Goal: Task Accomplishment & Management: Manage account settings

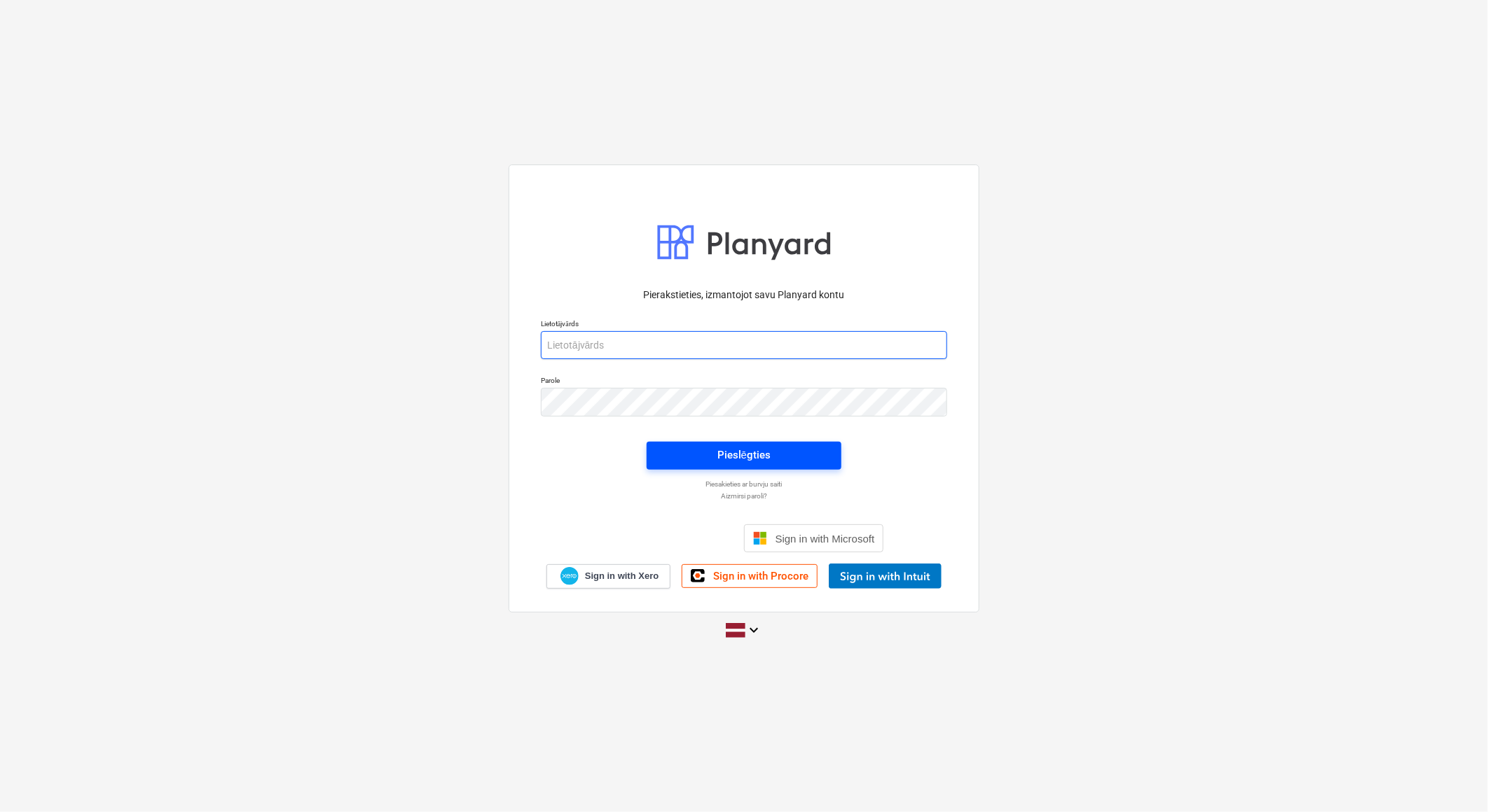
type input "[EMAIL_ADDRESS][DOMAIN_NAME]"
click at [766, 446] on div "Pieslēgties" at bounding box center [744, 455] width 53 height 18
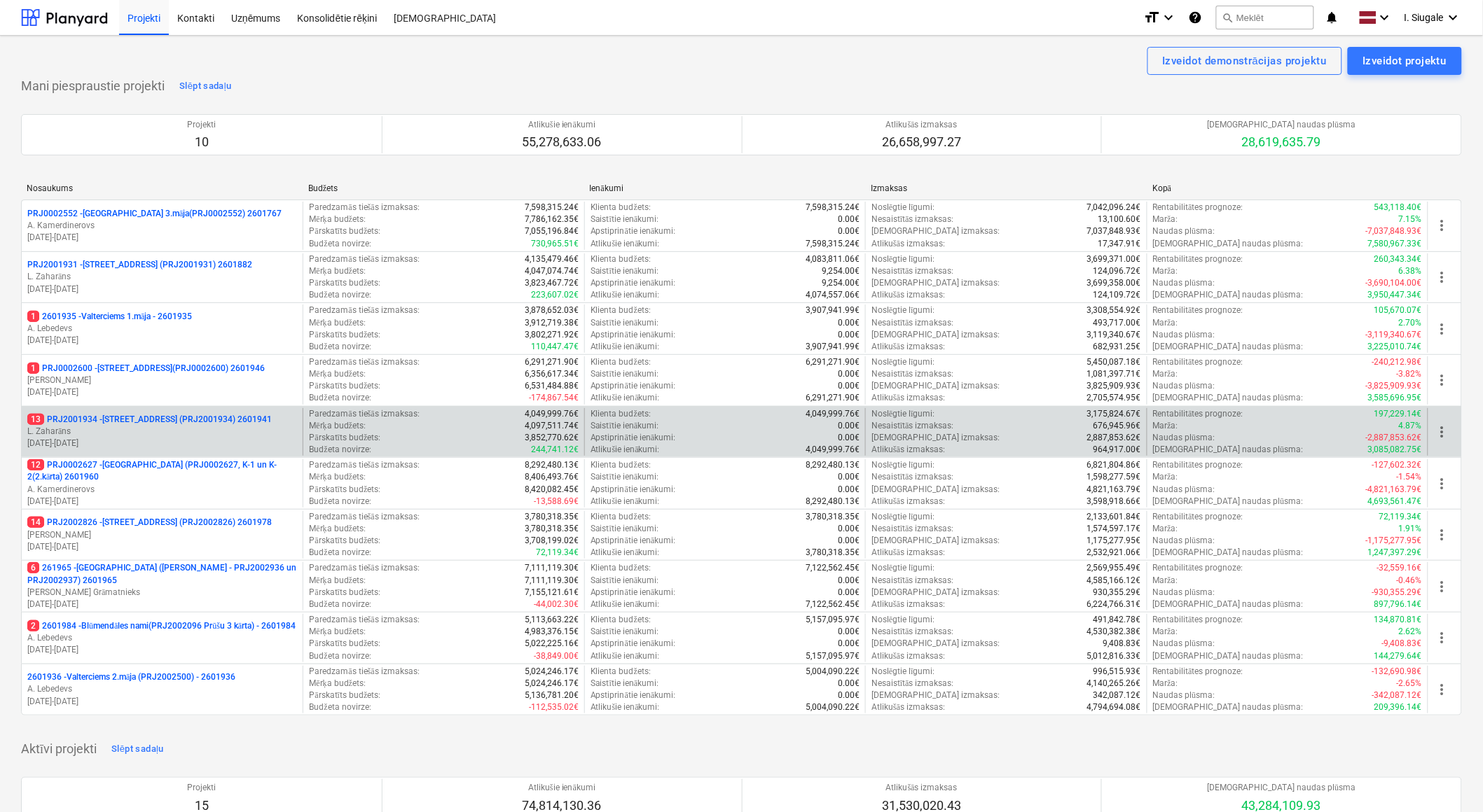
click at [184, 416] on p "13 PRJ2001934 - [STREET_ADDRESS] (PRJ2001934) 2601941" at bounding box center [149, 420] width 244 height 12
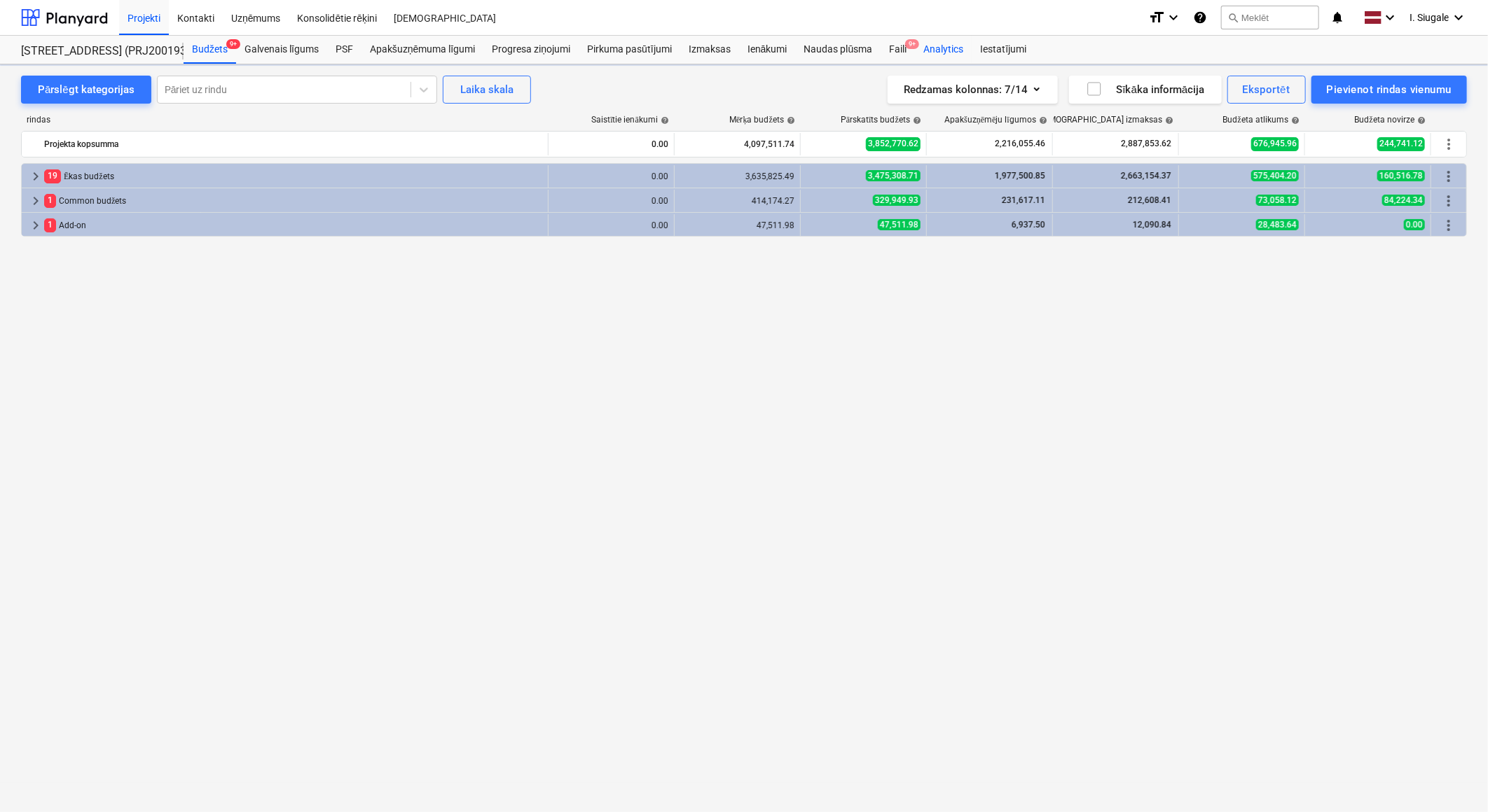
drag, startPoint x: 909, startPoint y: 51, endPoint x: 921, endPoint y: 54, distance: 12.4
click at [909, 51] on div "Faili 9+" at bounding box center [897, 49] width 34 height 28
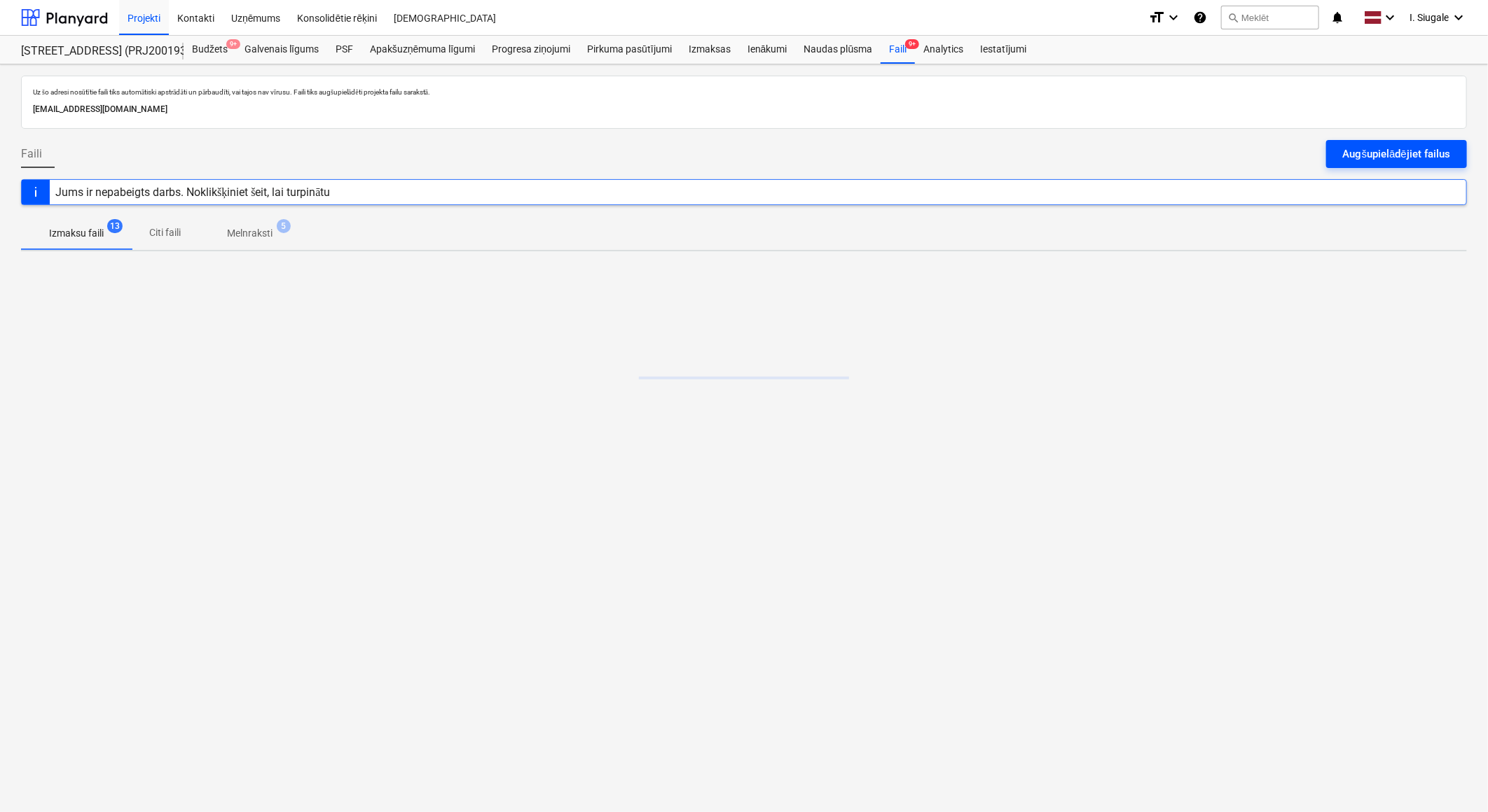
click at [1368, 147] on div "Augšupielādējiet failus" at bounding box center [1396, 154] width 107 height 18
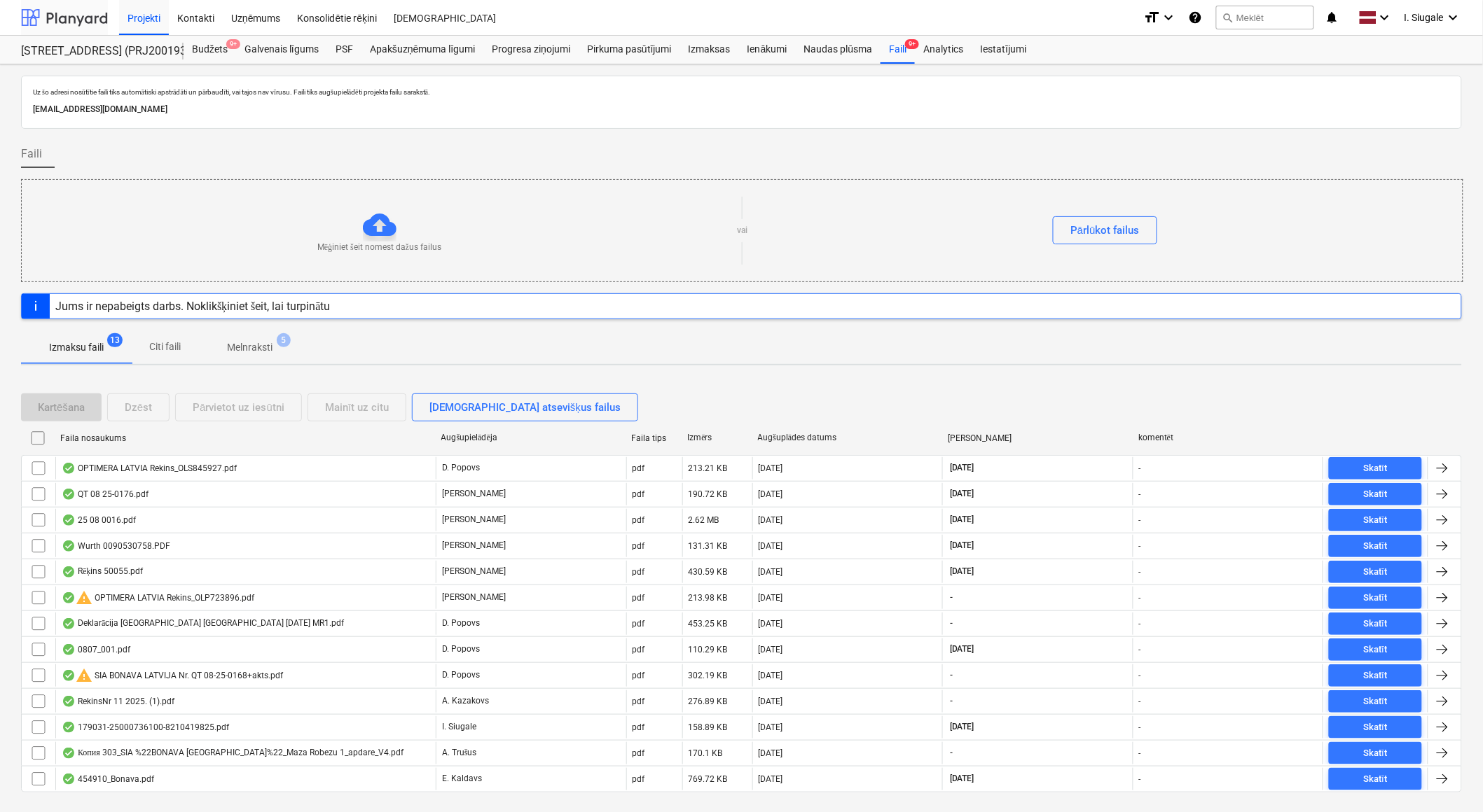
click at [74, 11] on div at bounding box center [64, 17] width 87 height 35
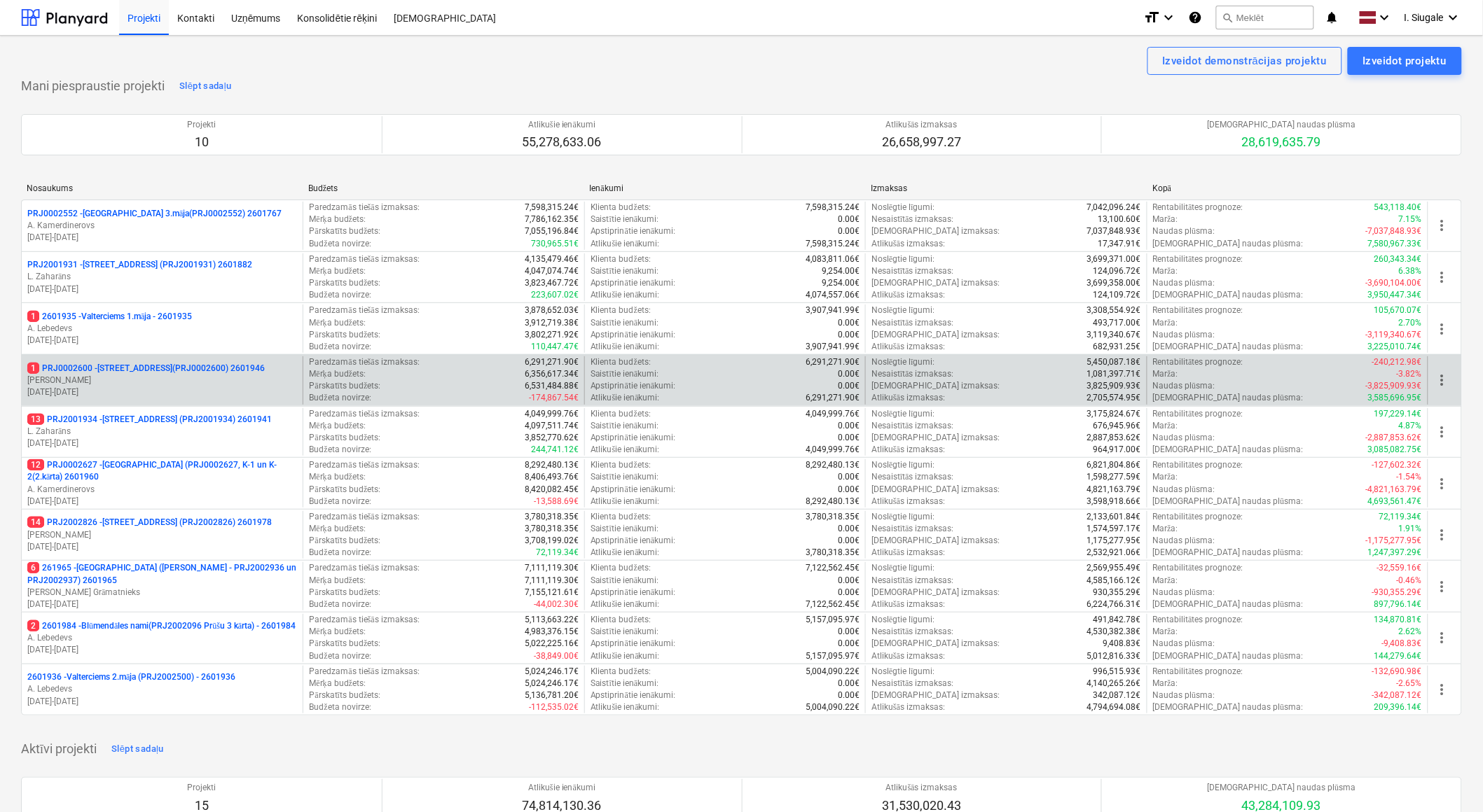
click at [164, 374] on p "[PERSON_NAME]" at bounding box center [162, 380] width 270 height 12
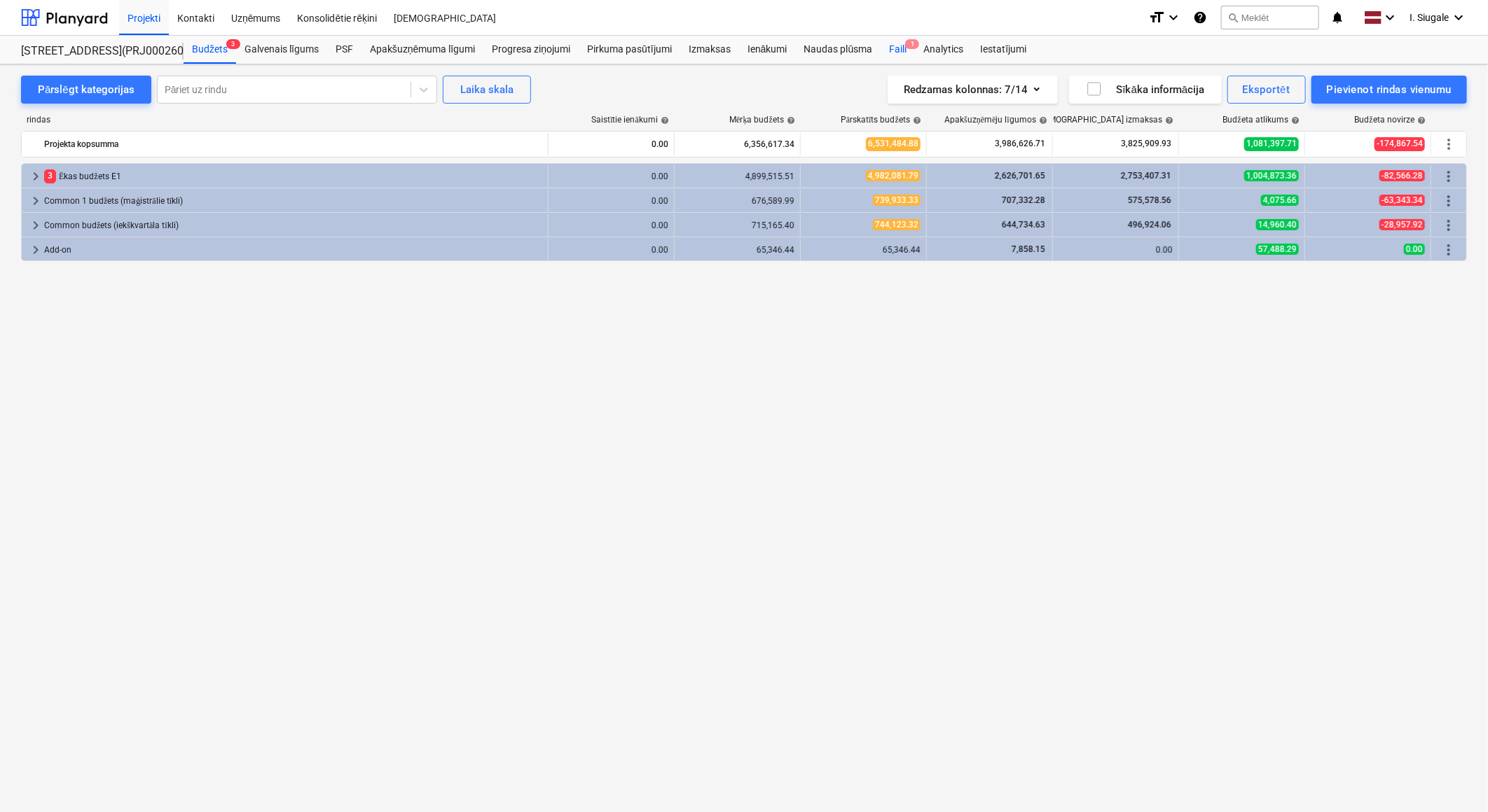
click at [895, 47] on div "Faili 1" at bounding box center [897, 49] width 34 height 28
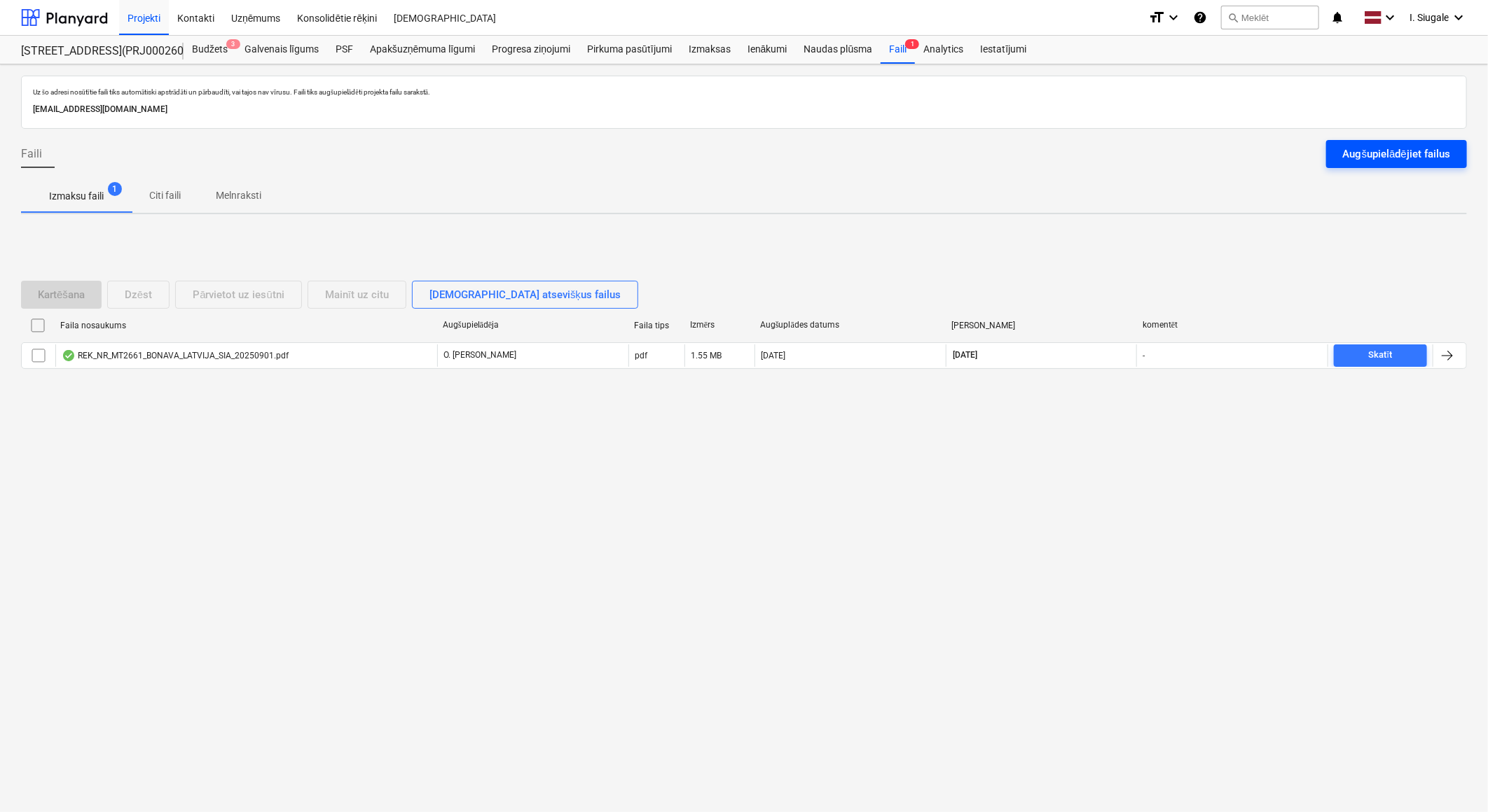
click at [1366, 147] on div "Augšupielādējiet failus" at bounding box center [1396, 154] width 107 height 18
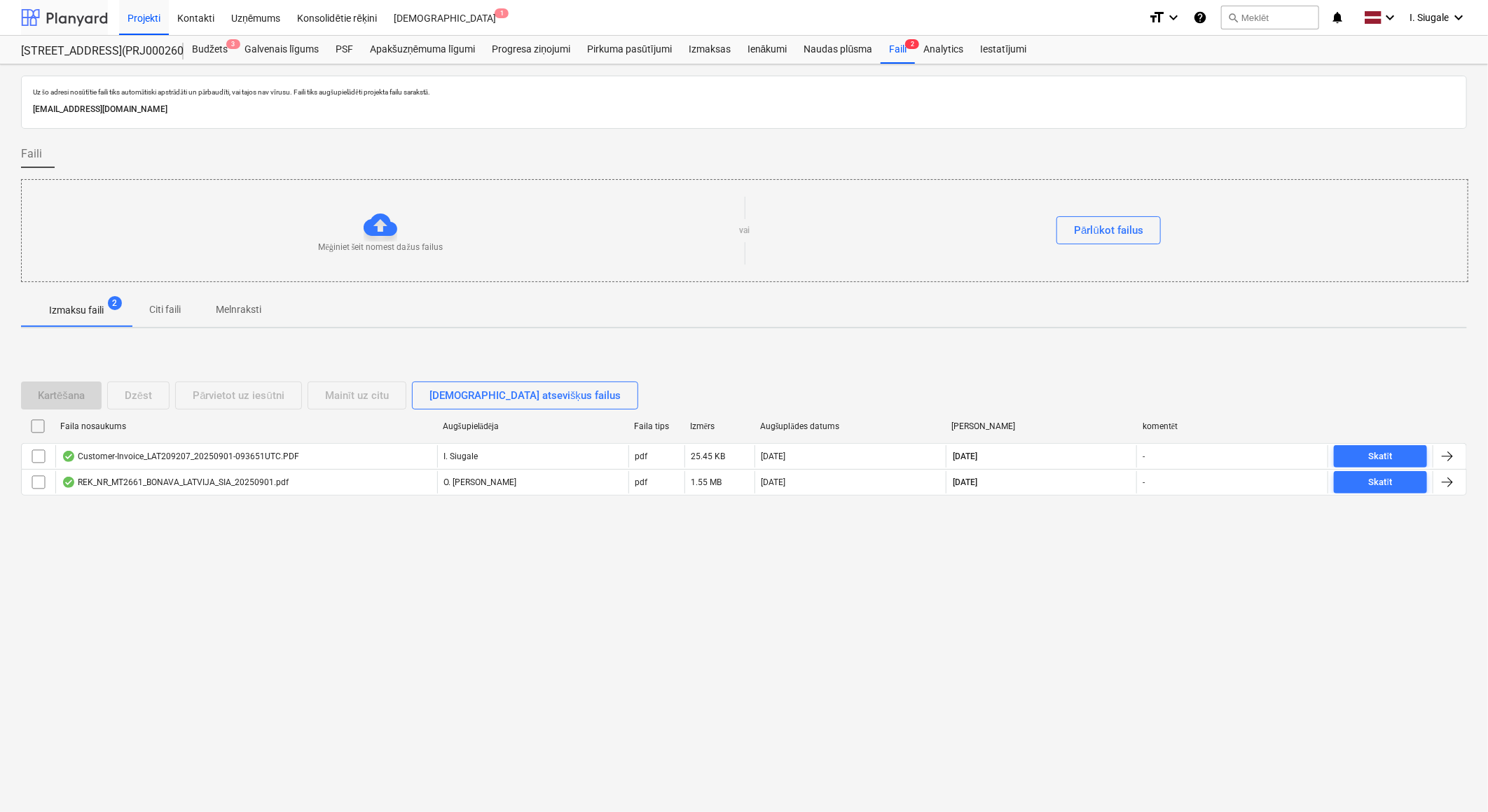
click at [84, 14] on div at bounding box center [64, 17] width 87 height 35
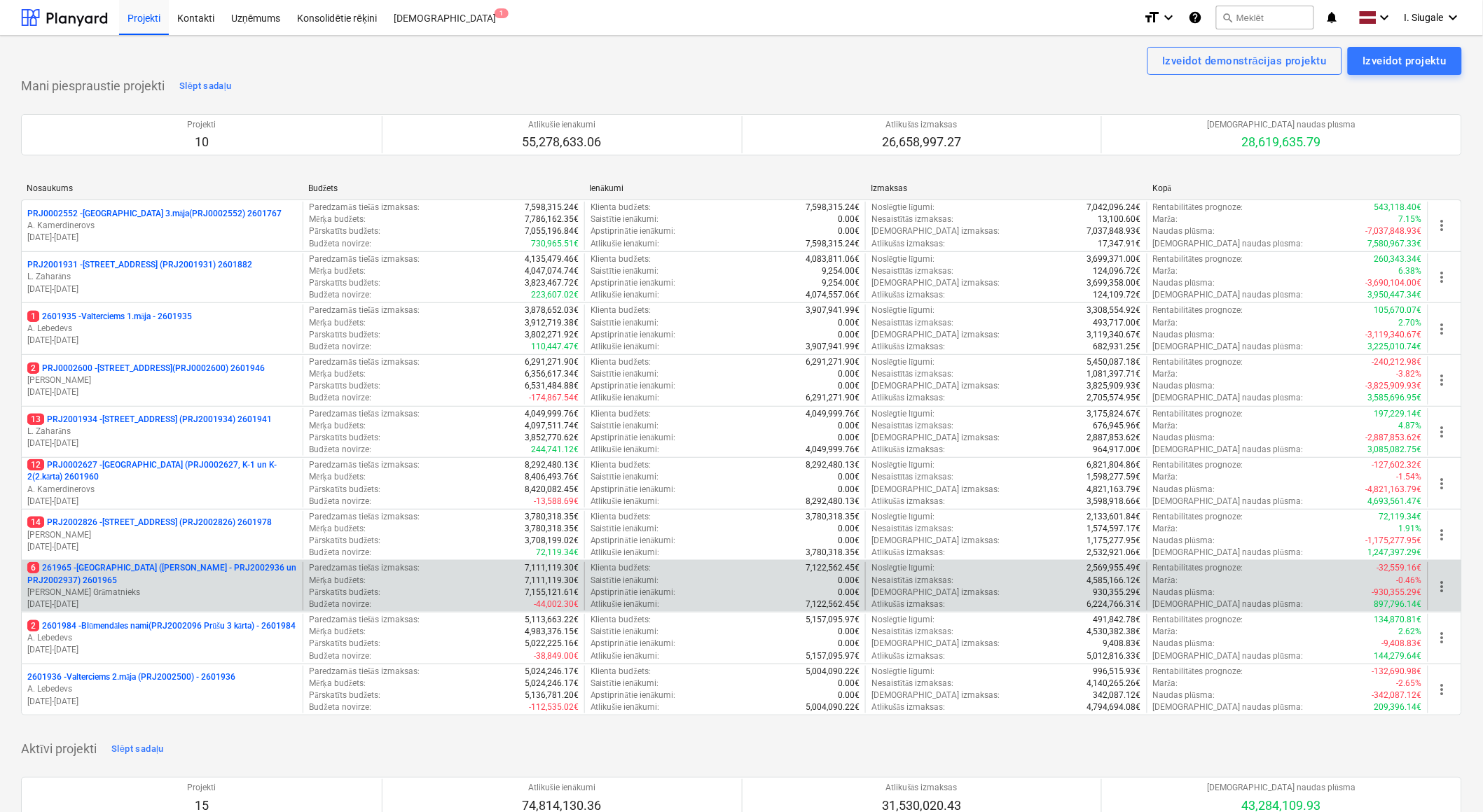
click at [160, 581] on p "6 261965 - [GEOGRAPHIC_DATA] ([PERSON_NAME] - PRJ2002936 un PRJ2002937) 2601965" at bounding box center [162, 574] width 270 height 23
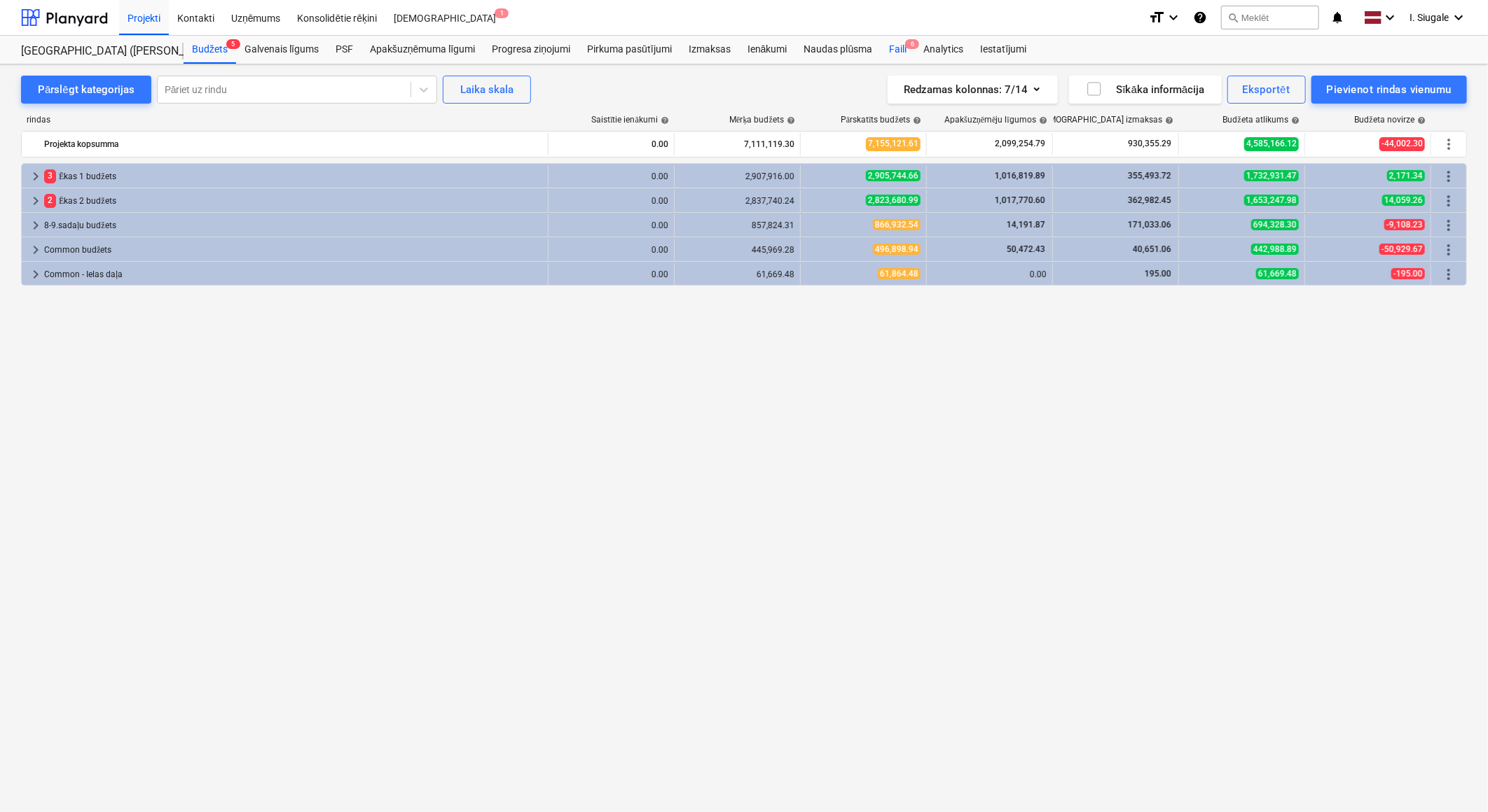
click at [905, 50] on div "Faili 6" at bounding box center [897, 49] width 34 height 28
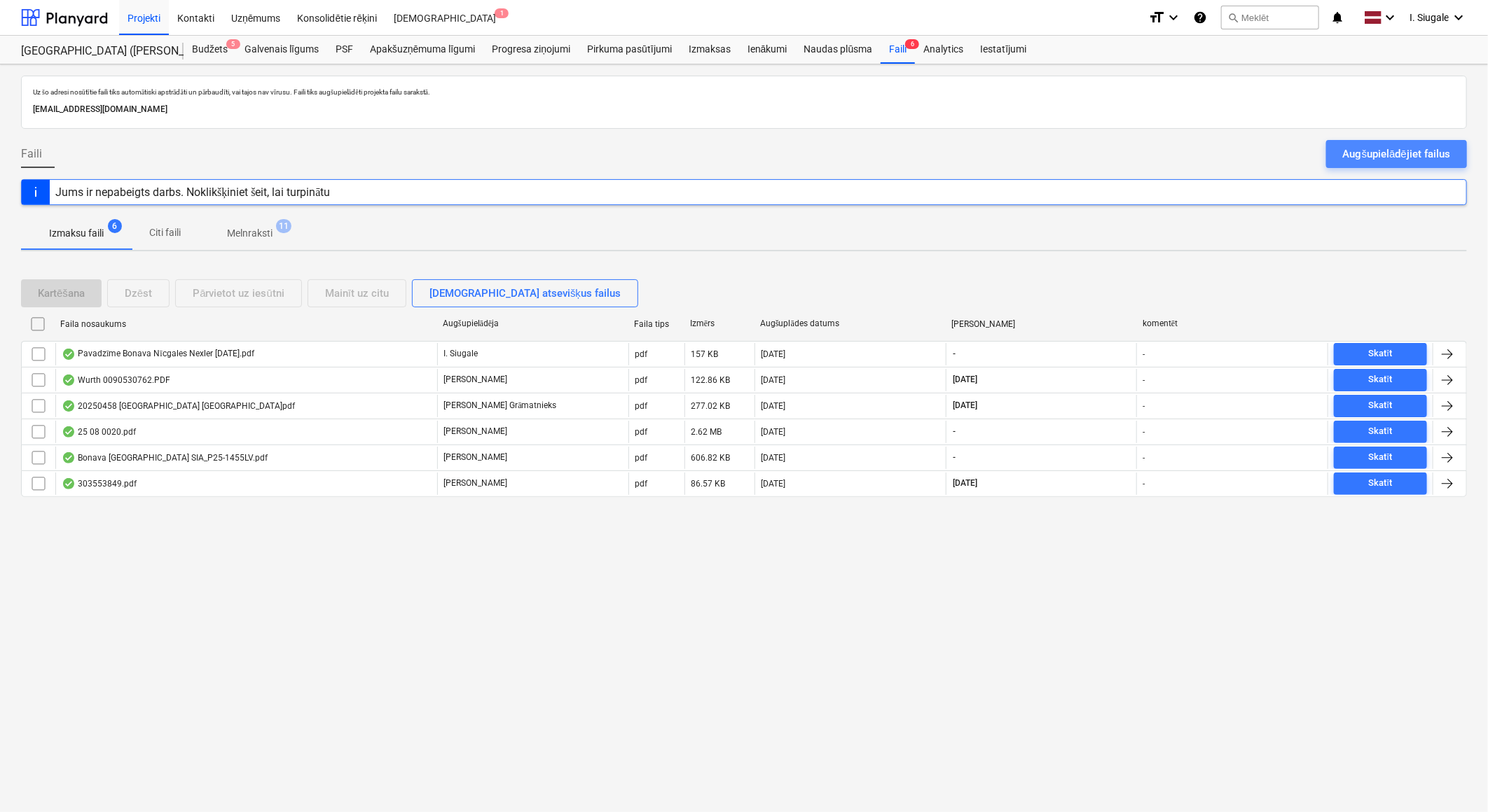
click at [1357, 152] on div "Augšupielādējiet failus" at bounding box center [1396, 154] width 107 height 18
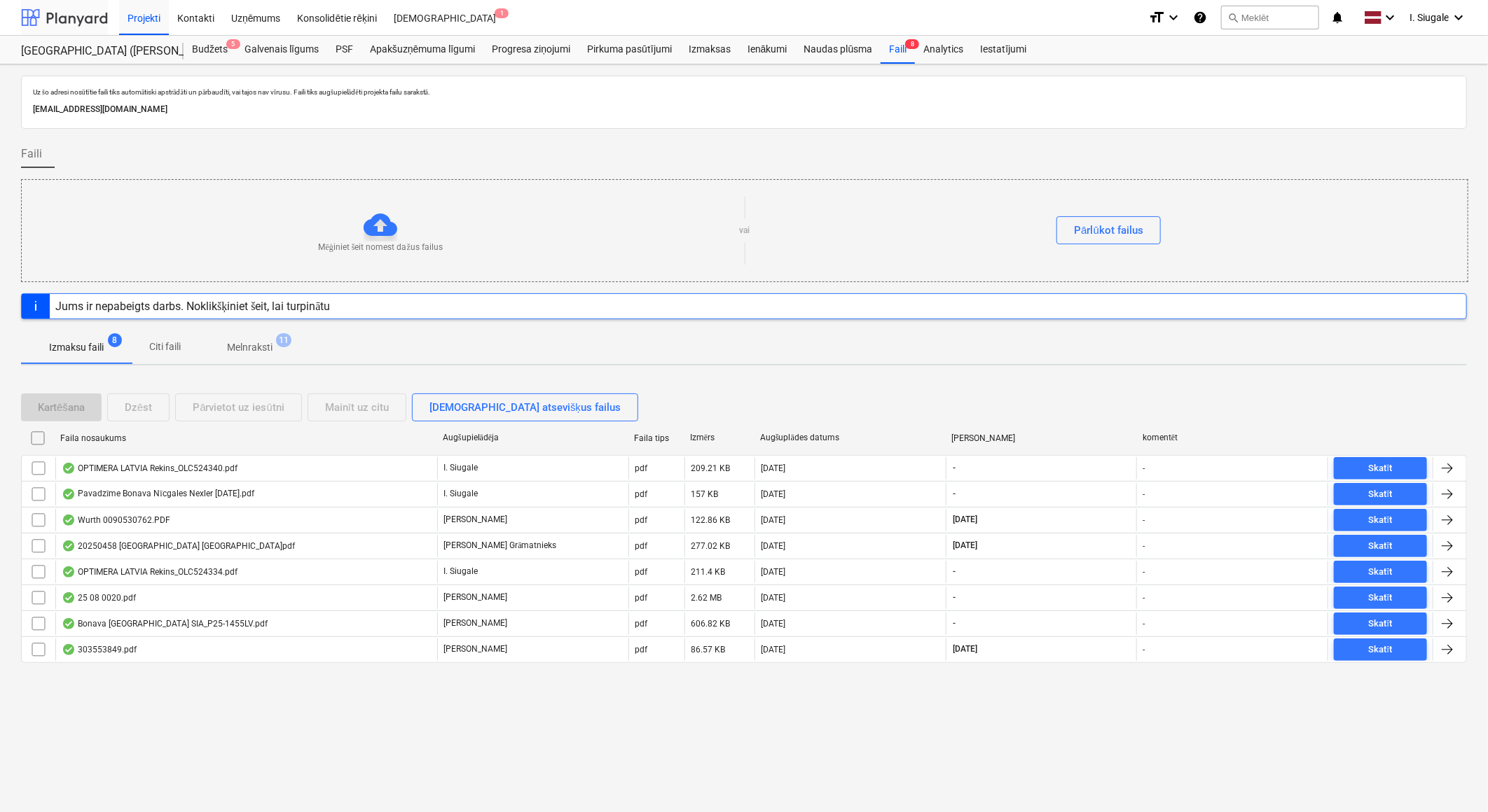
click at [72, 12] on div at bounding box center [64, 17] width 87 height 35
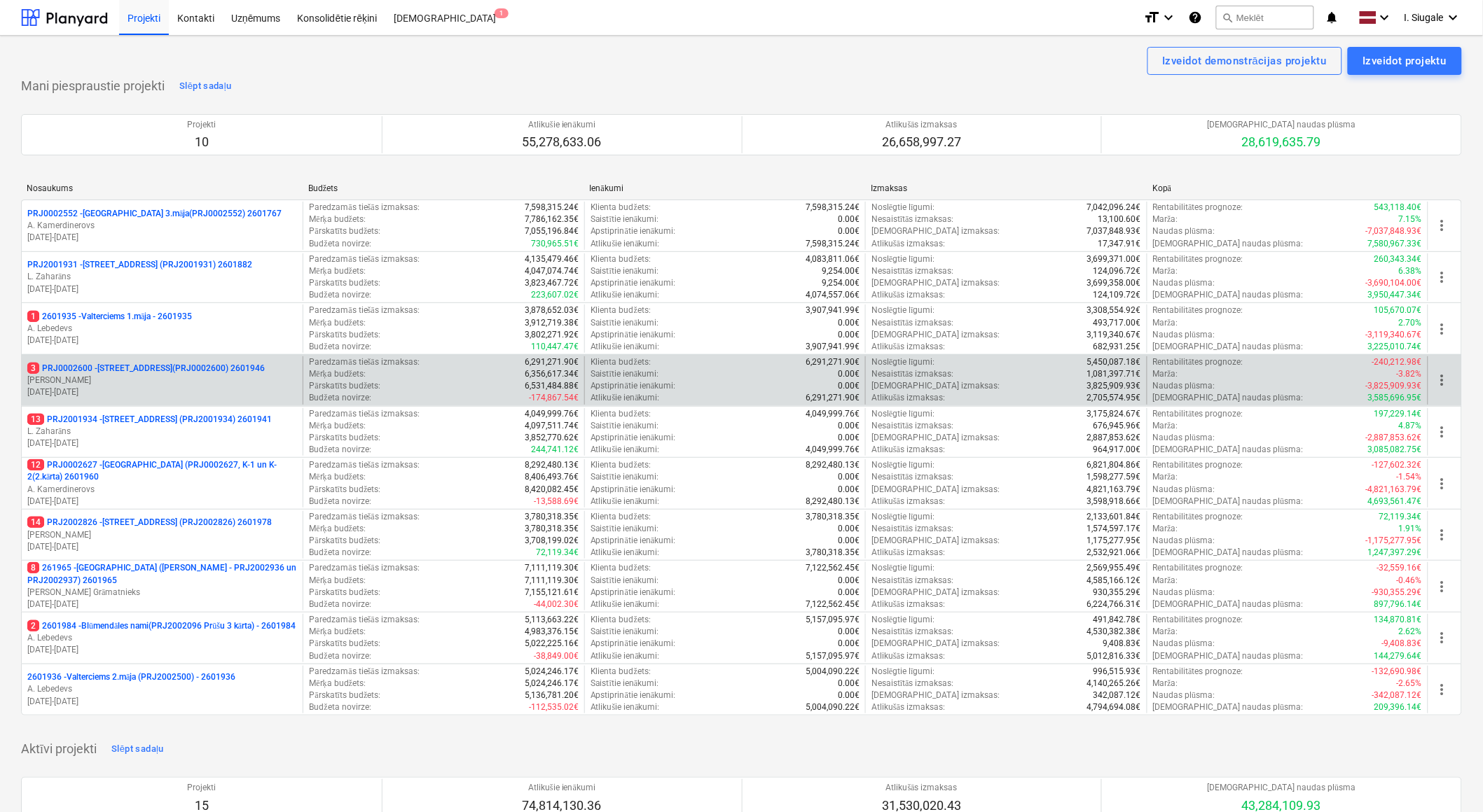
click at [177, 379] on p "[PERSON_NAME]" at bounding box center [162, 380] width 270 height 12
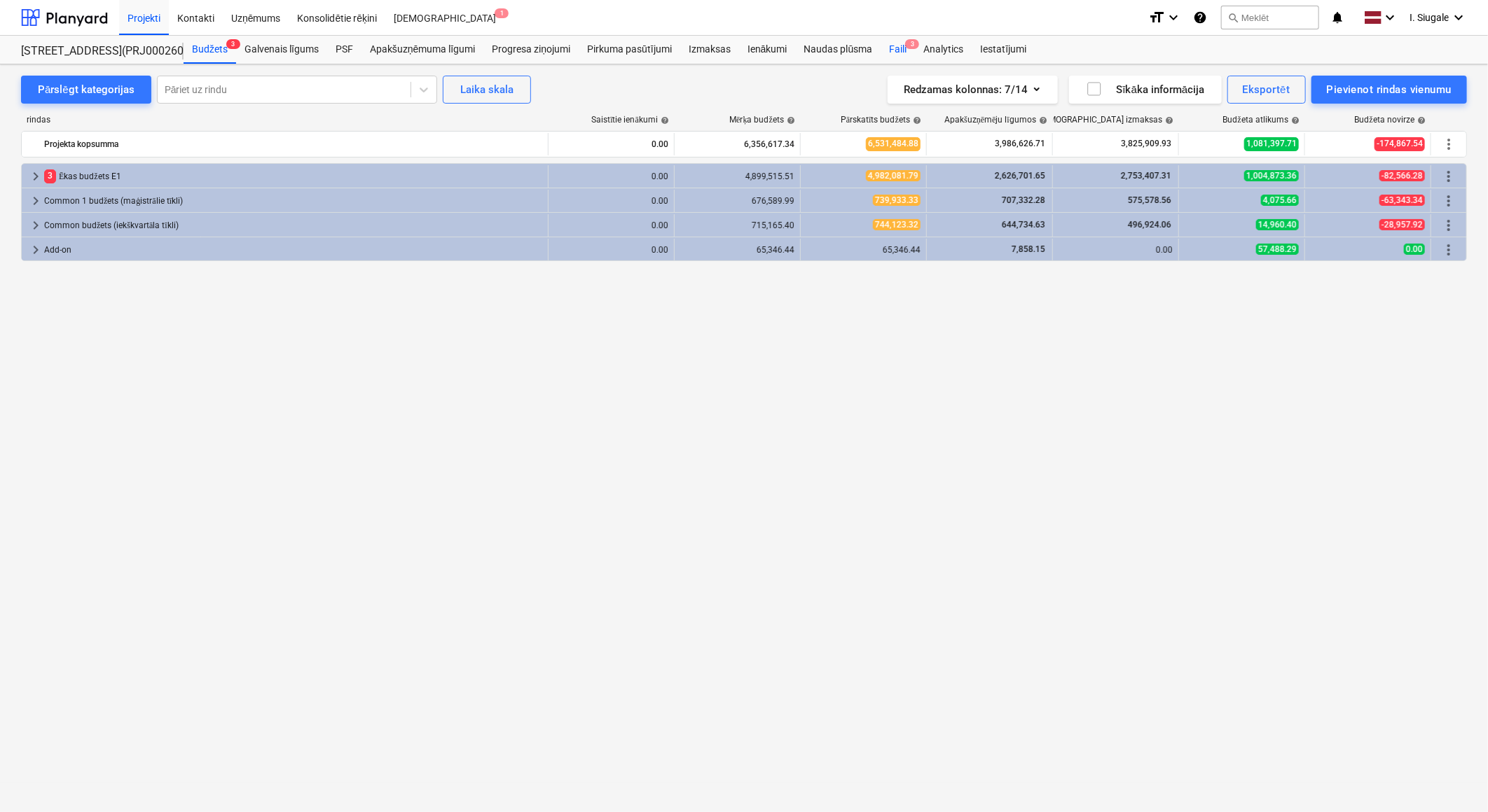
click at [895, 45] on div "Faili 3" at bounding box center [897, 49] width 34 height 28
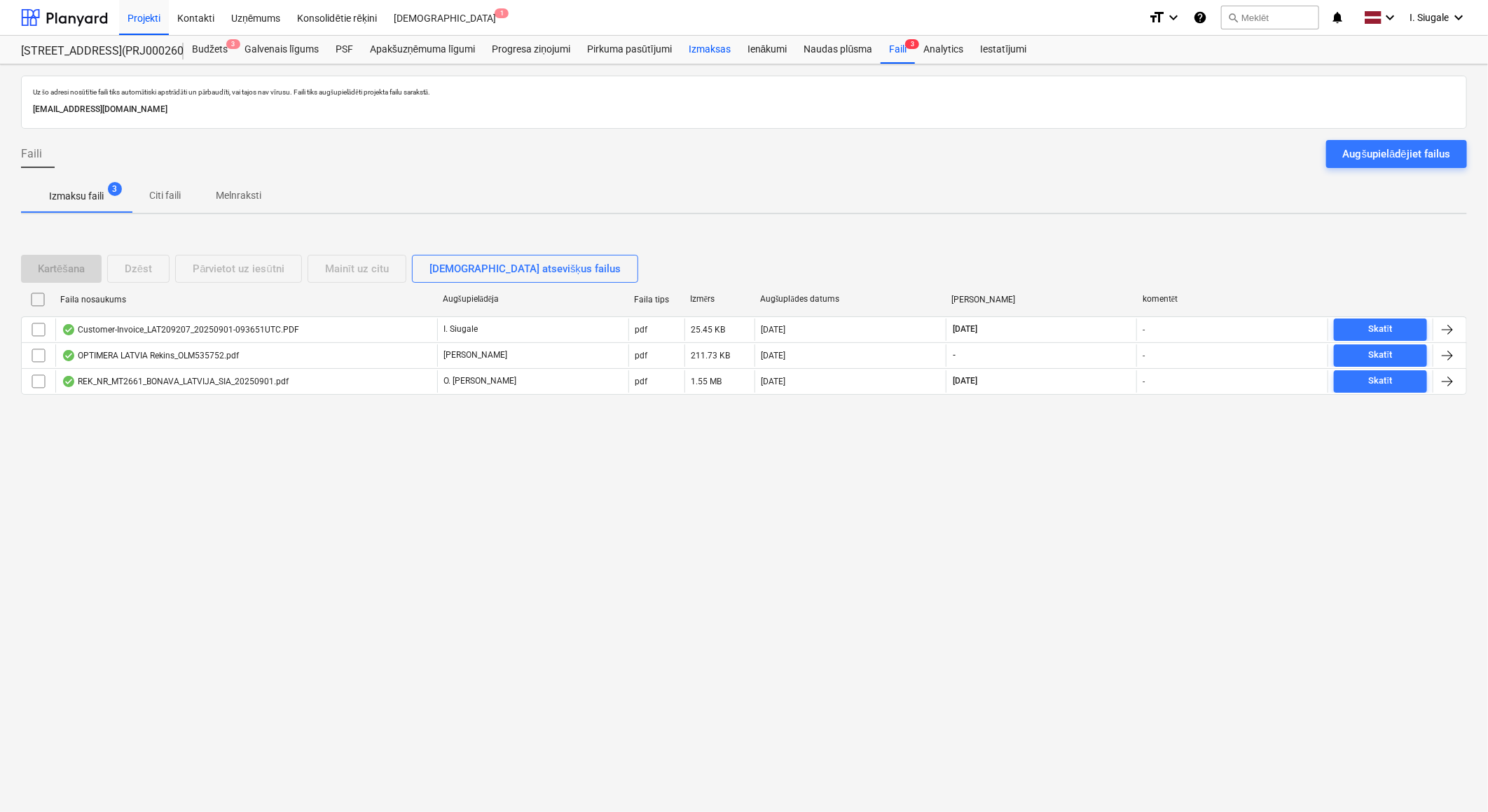
click at [716, 51] on div "Izmaksas" at bounding box center [710, 49] width 59 height 28
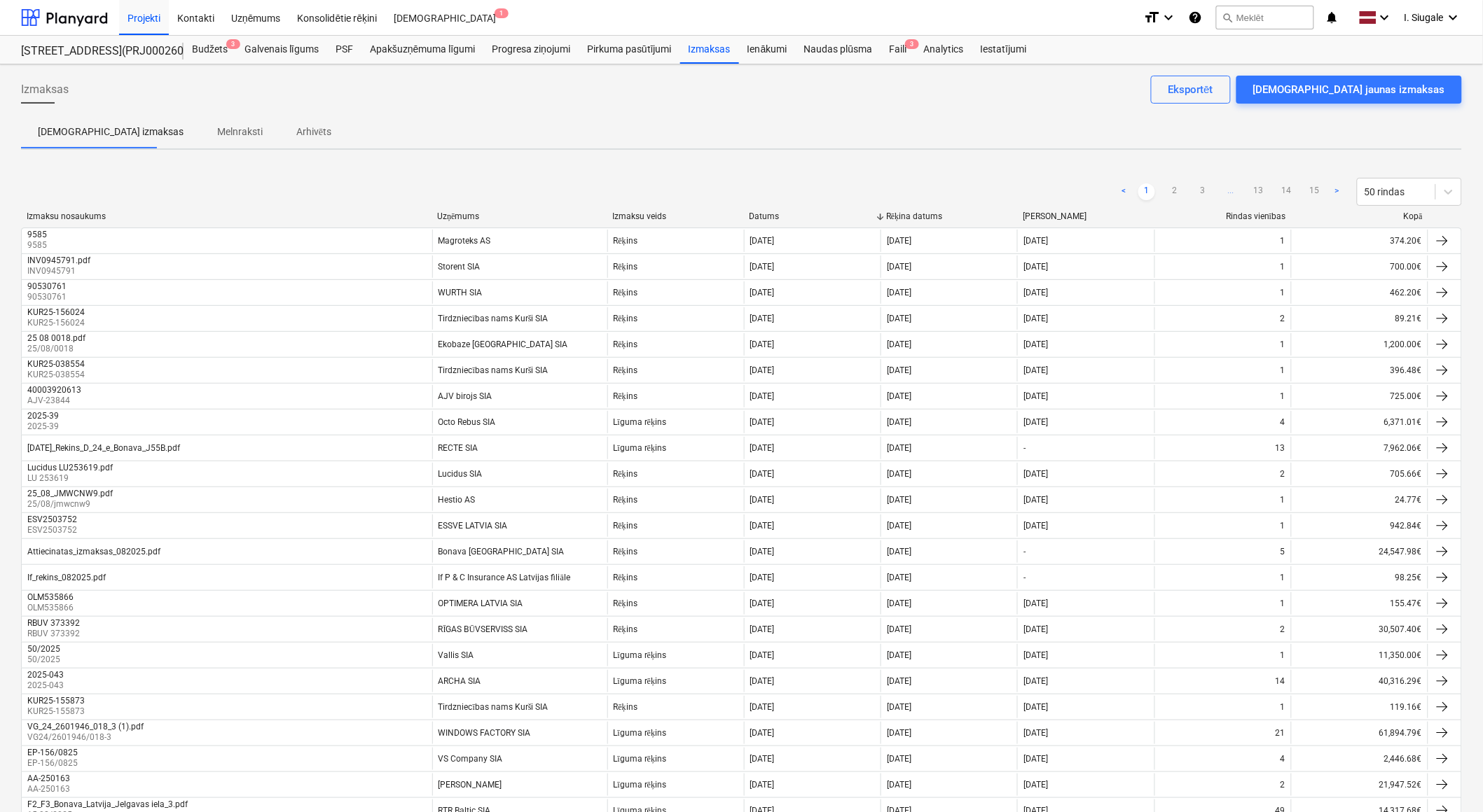
click at [1409, 212] on div "Kopā" at bounding box center [1360, 217] width 126 height 11
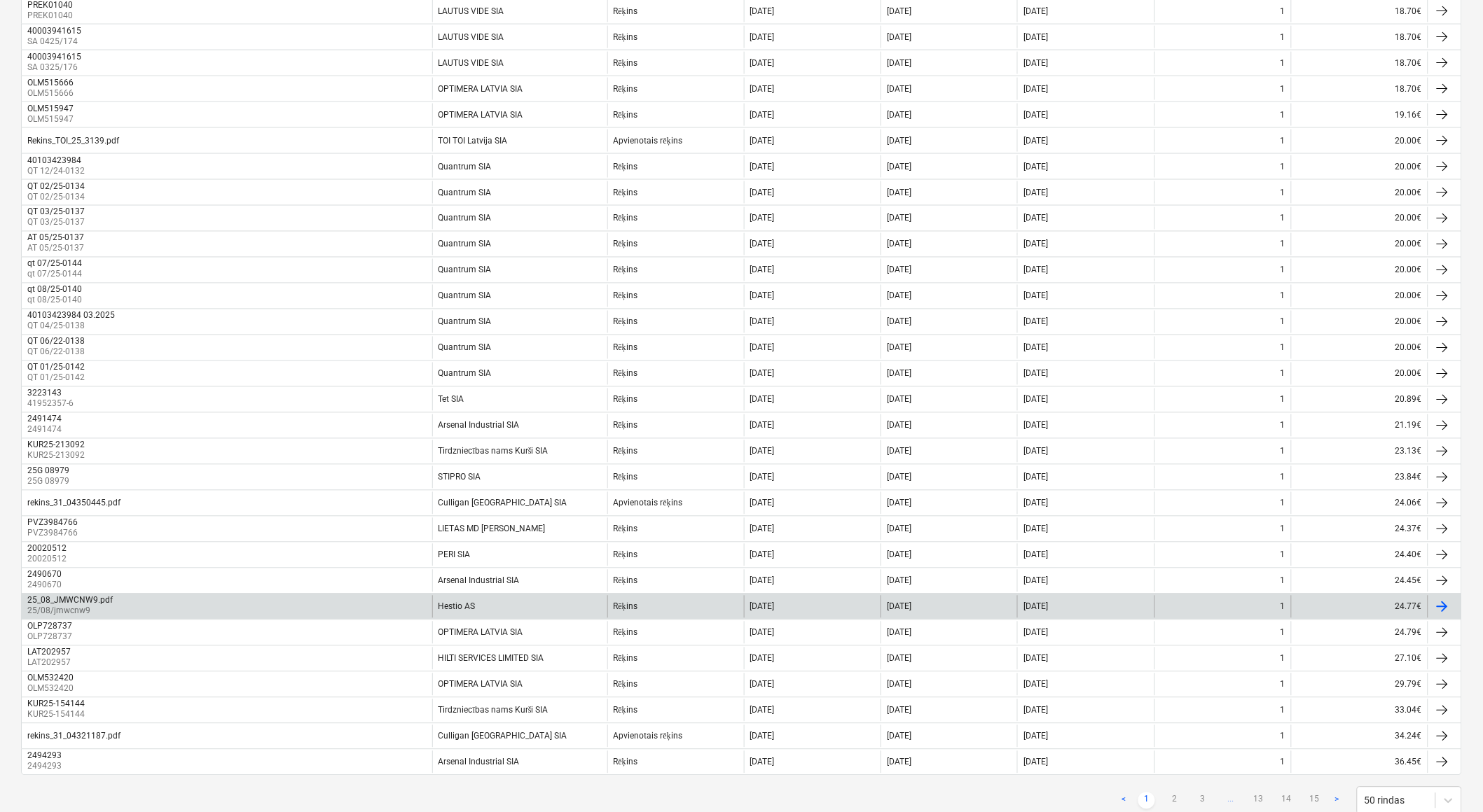
scroll to position [792, 0]
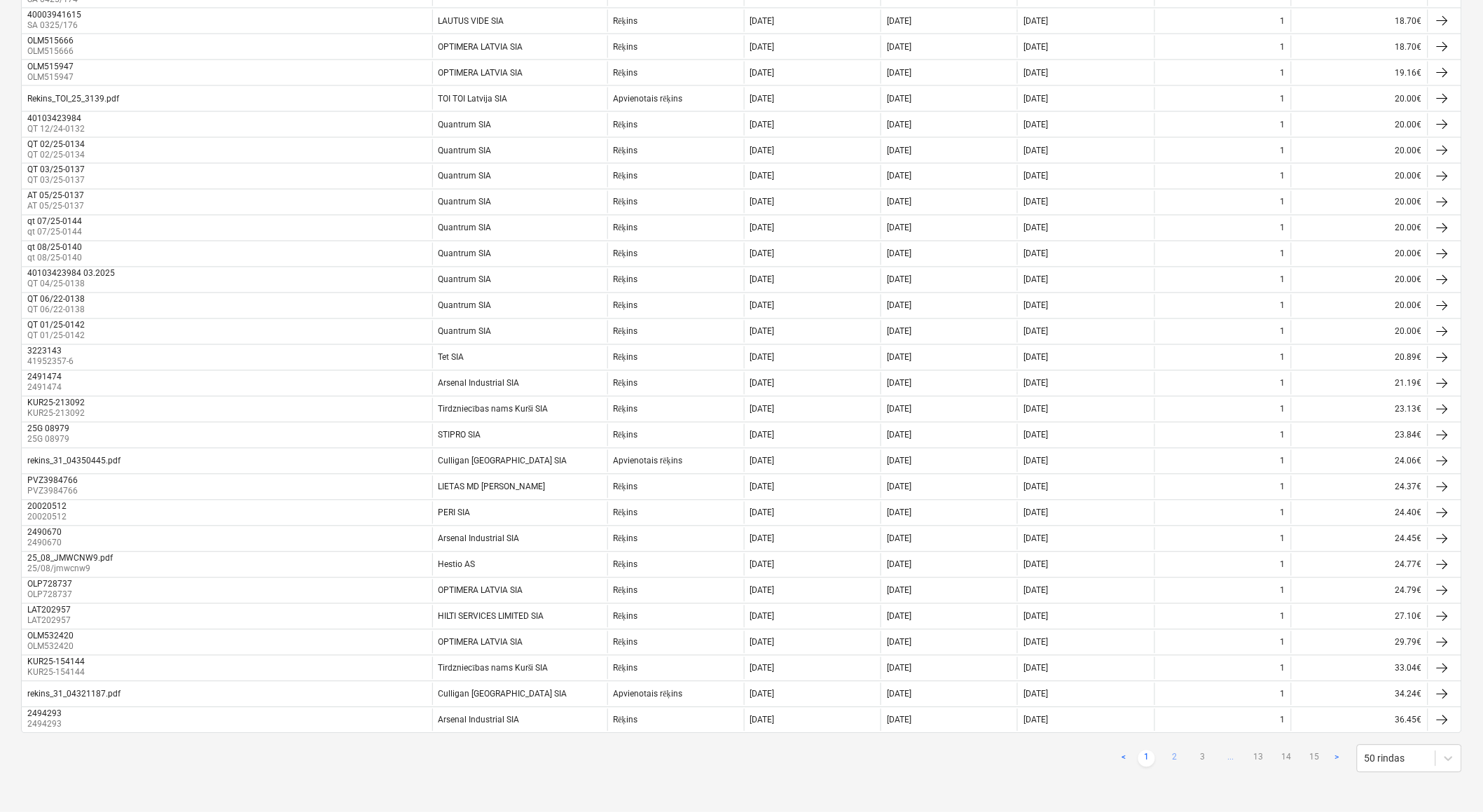
click at [1171, 754] on link "2" at bounding box center [1174, 759] width 17 height 17
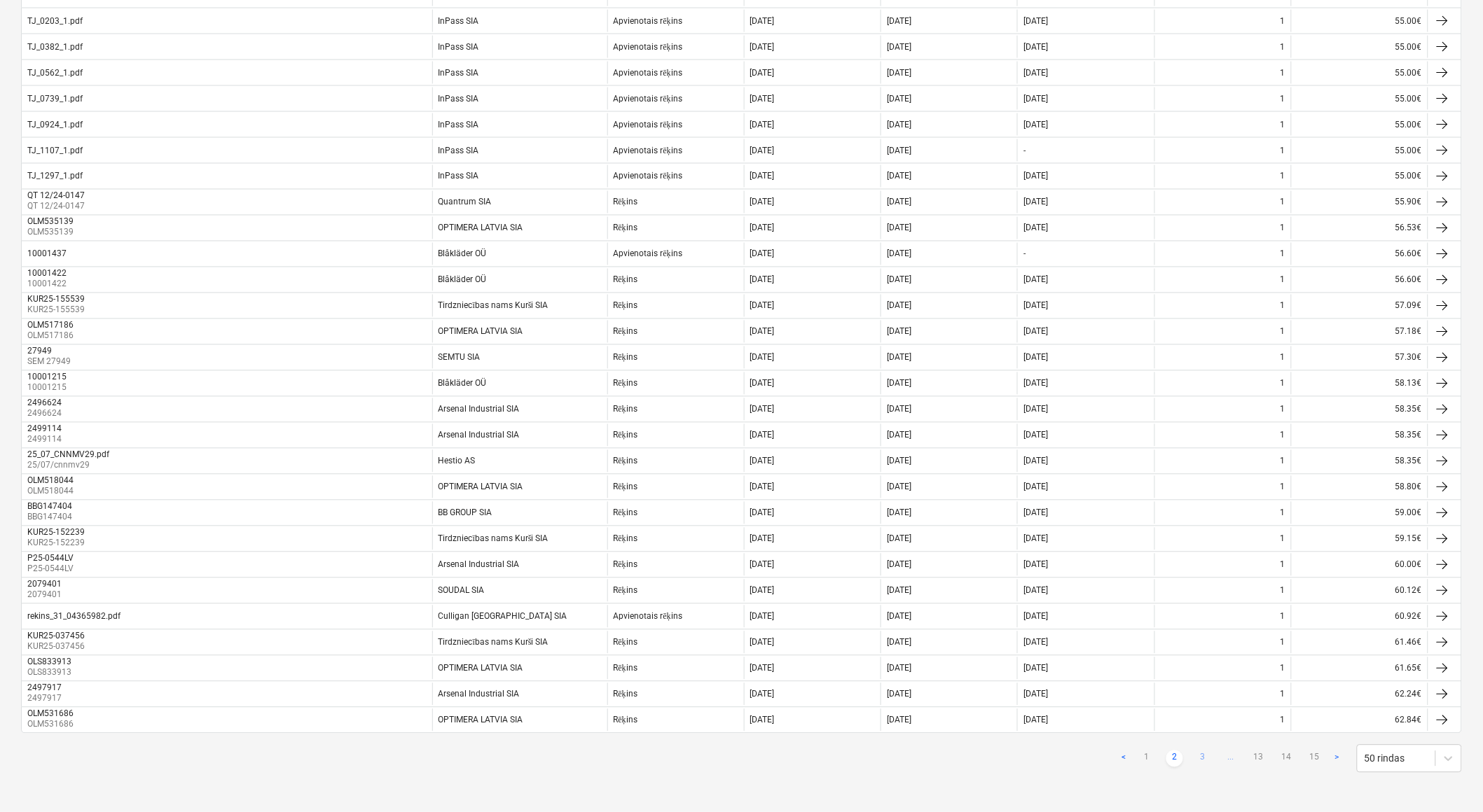
click at [1202, 757] on link "3" at bounding box center [1202, 759] width 17 height 17
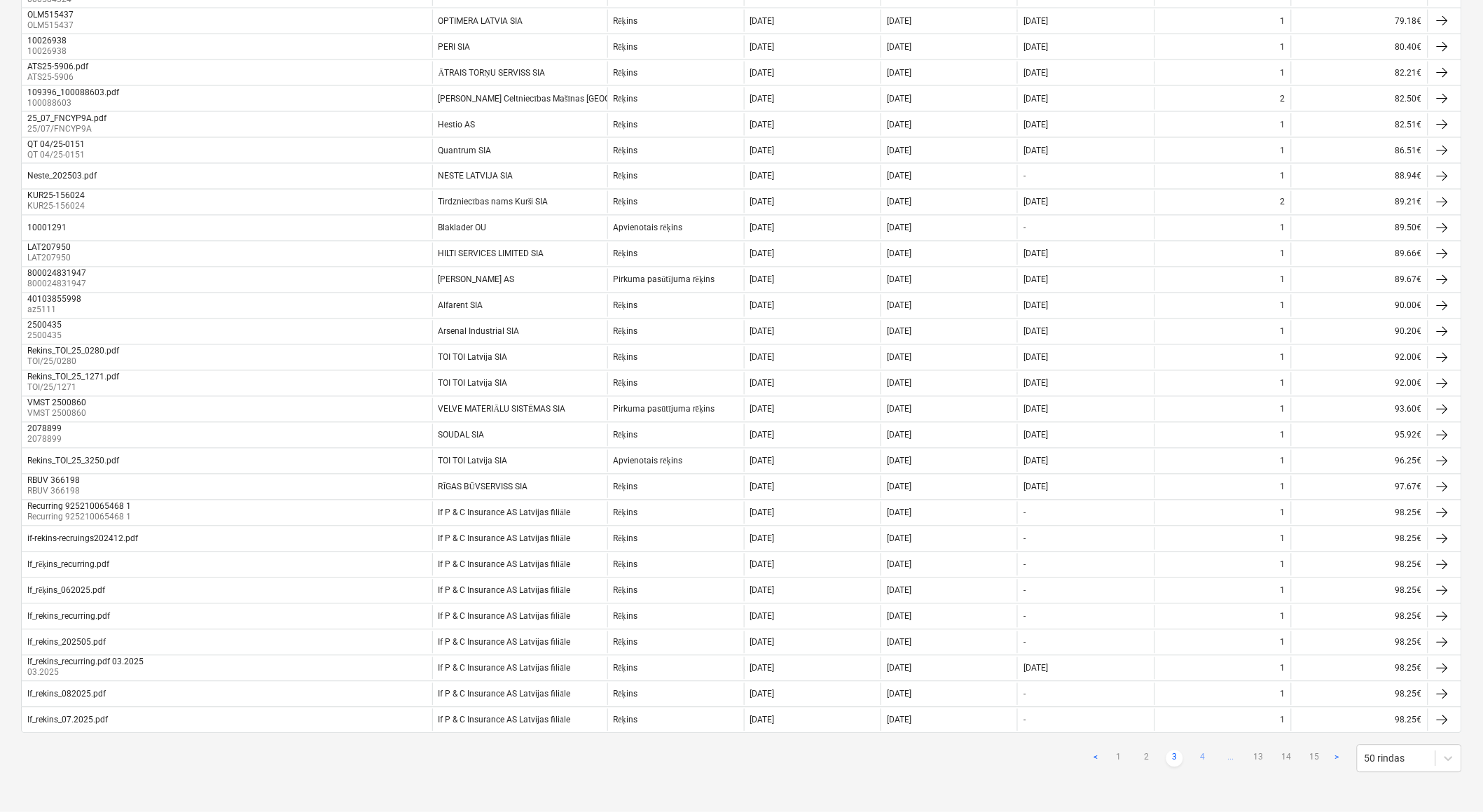
click at [1202, 758] on link "4" at bounding box center [1202, 759] width 17 height 17
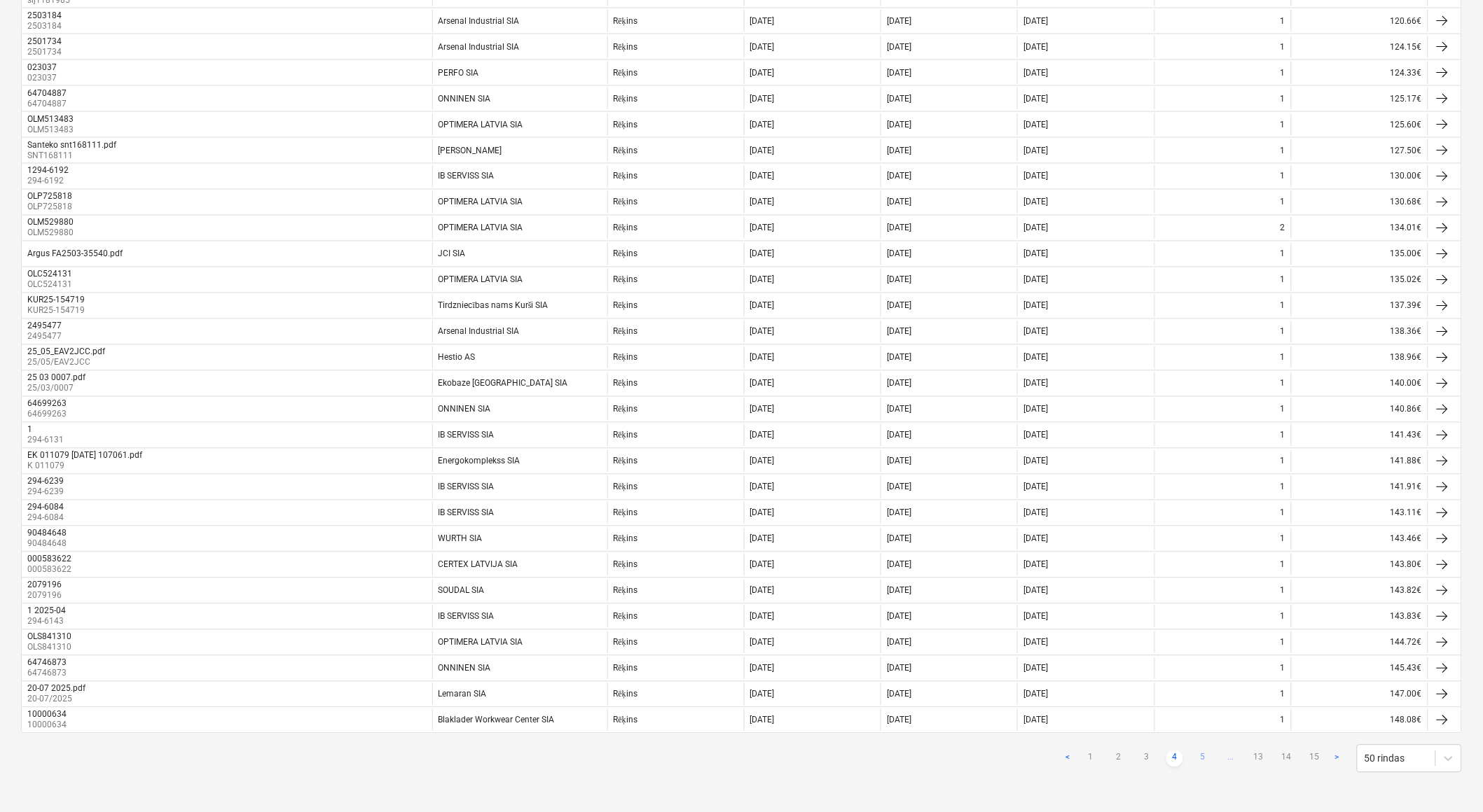
click at [1203, 758] on link "5" at bounding box center [1202, 759] width 17 height 17
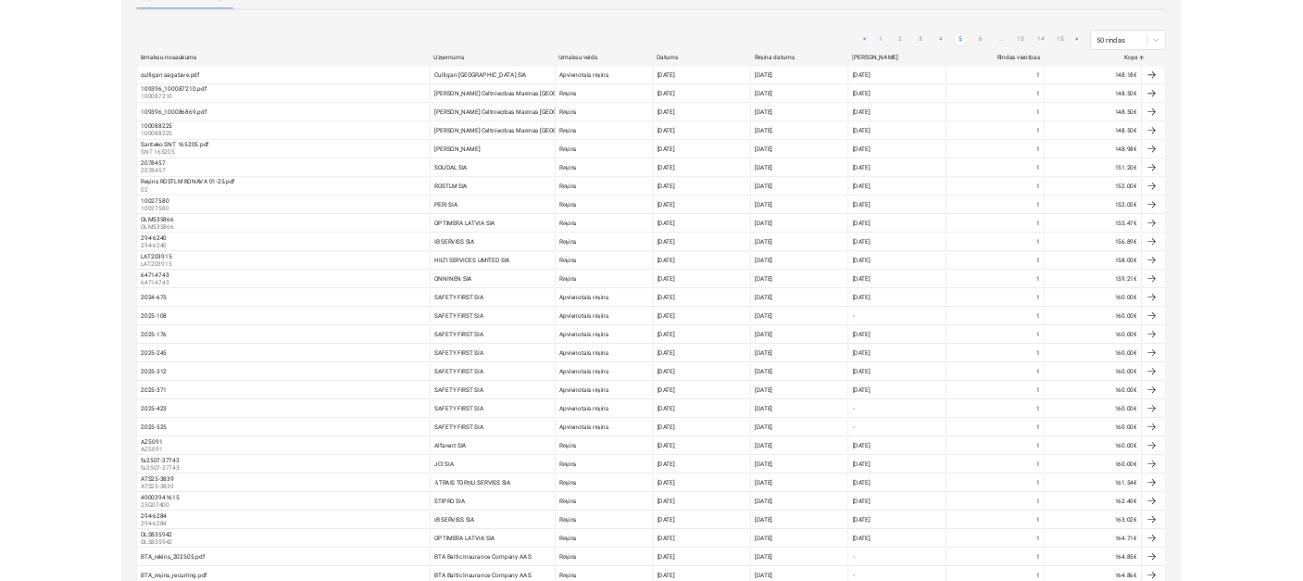
scroll to position [0, 0]
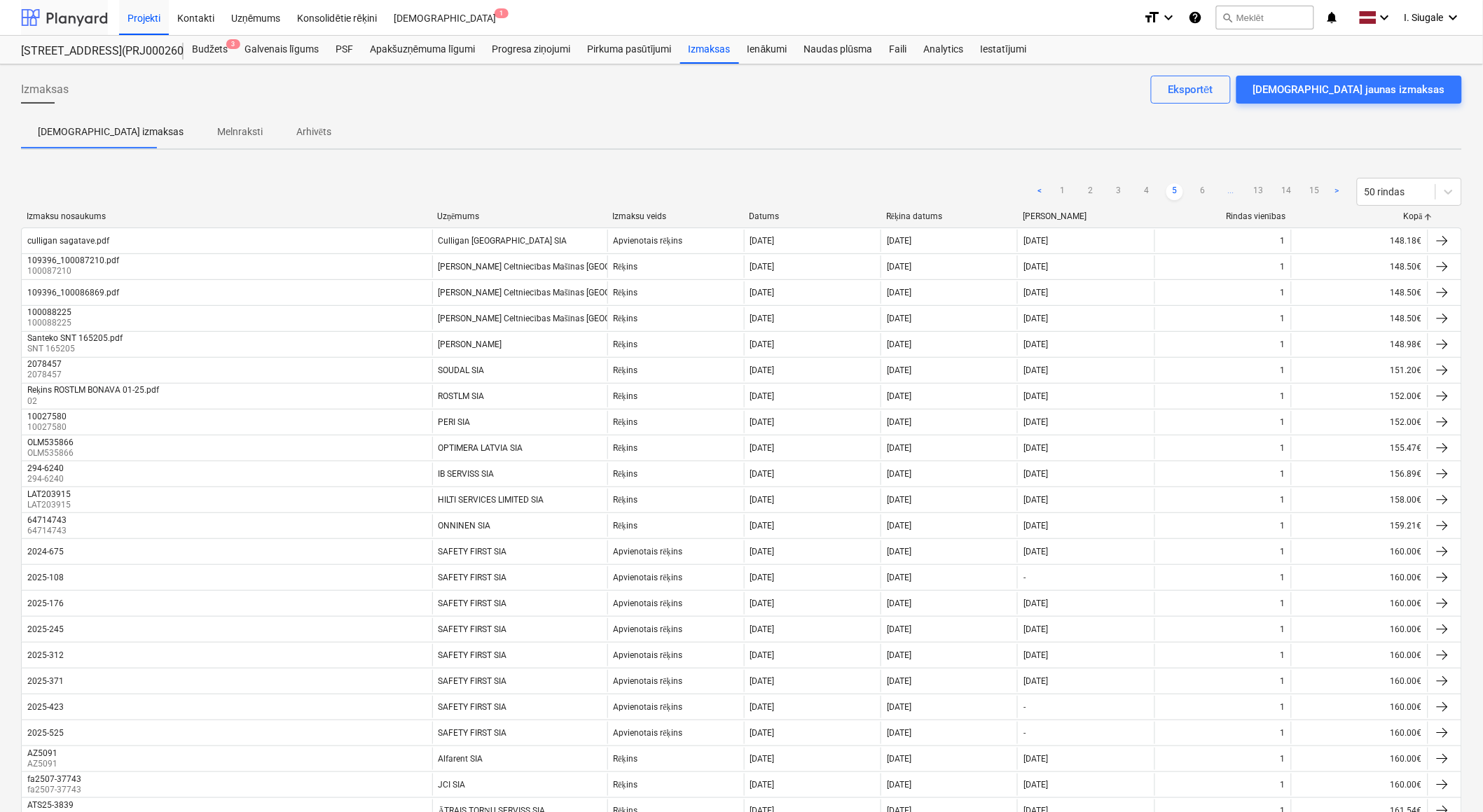
click at [67, 14] on div at bounding box center [64, 17] width 87 height 35
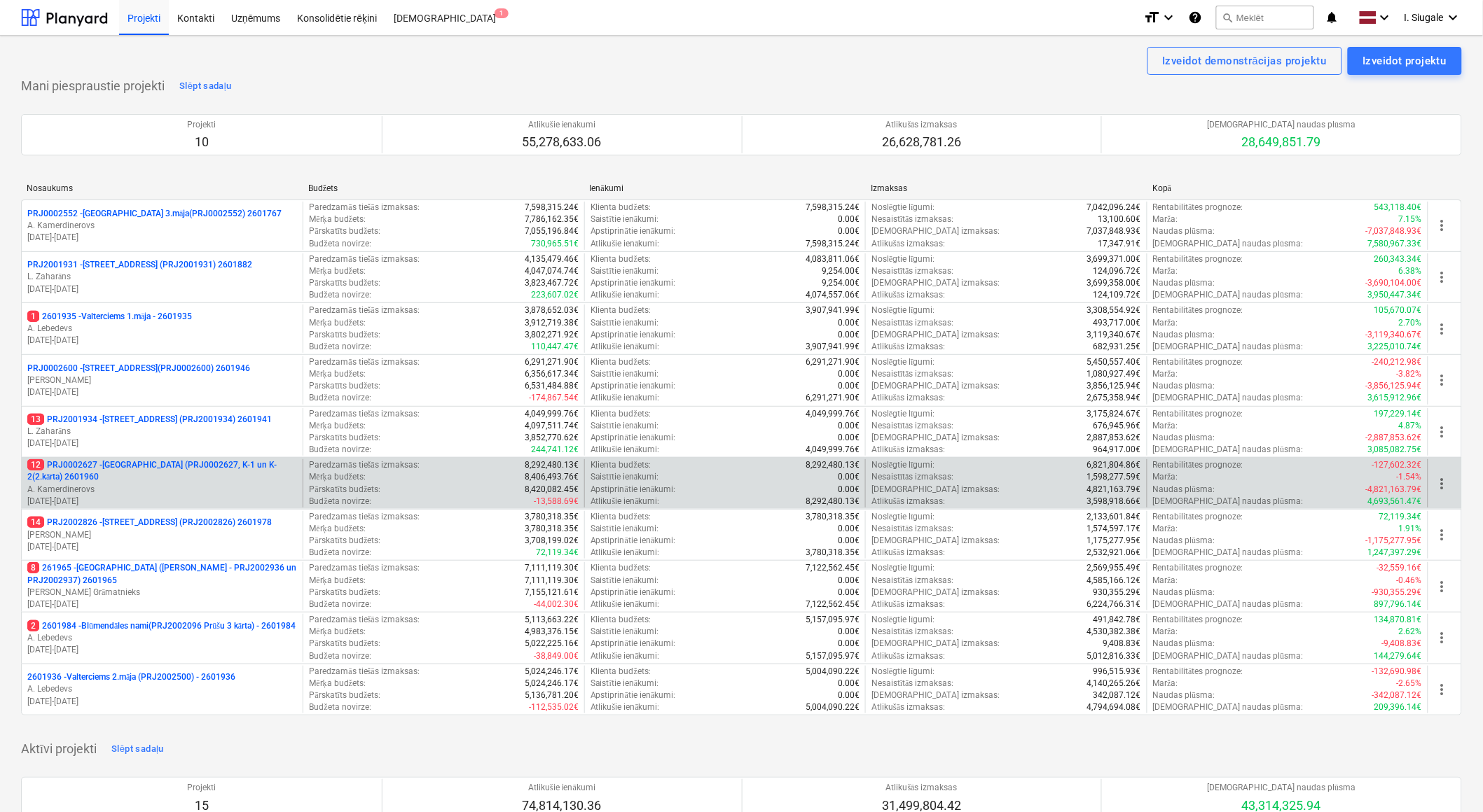
click at [237, 473] on p "12 PRJ0002627 - [GEOGRAPHIC_DATA] (PRJ0002627, K-1 un K-2(2.kārta) 2601960" at bounding box center [162, 471] width 270 height 23
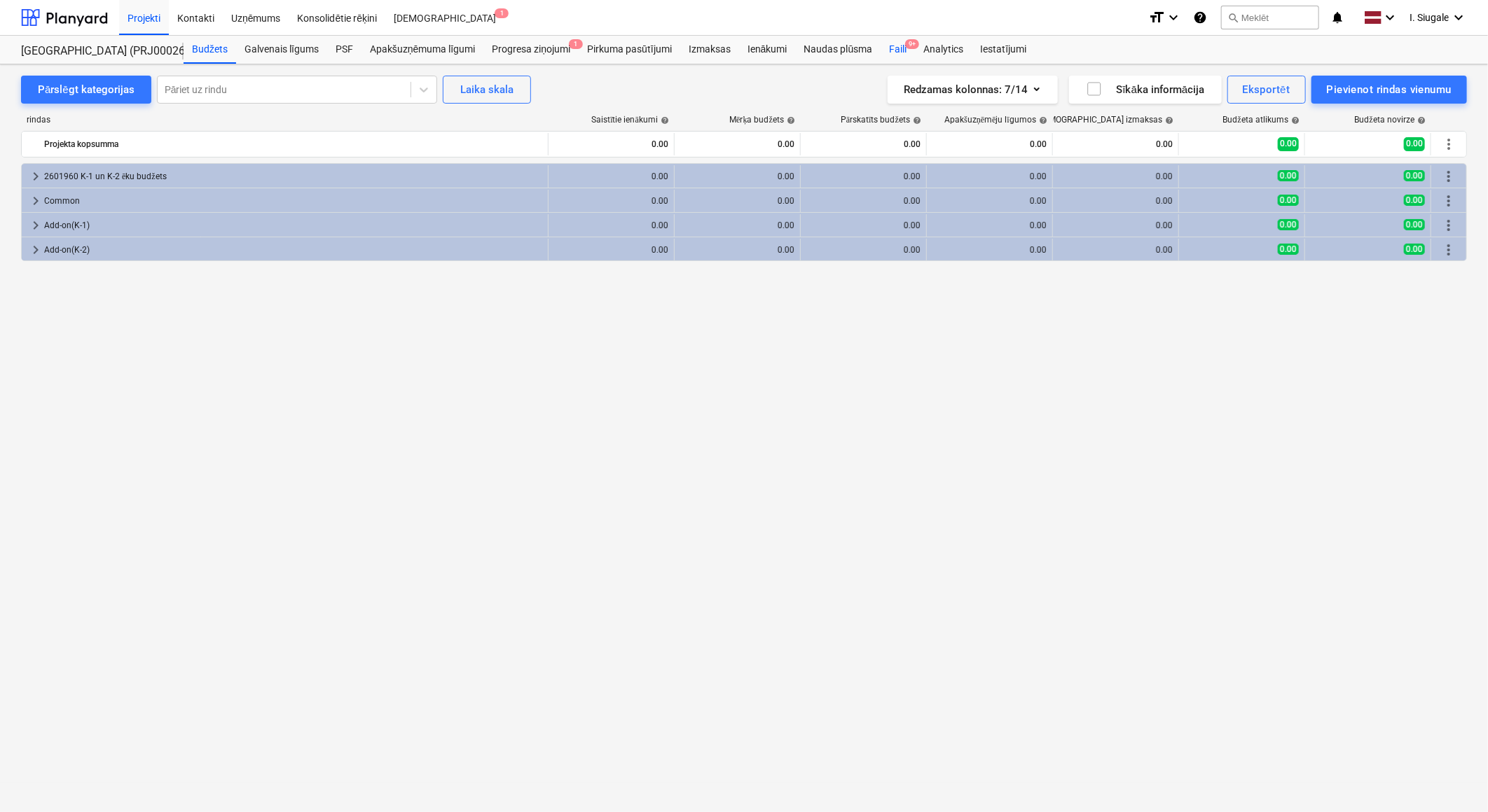
click at [899, 50] on div "Faili 9+" at bounding box center [897, 49] width 34 height 28
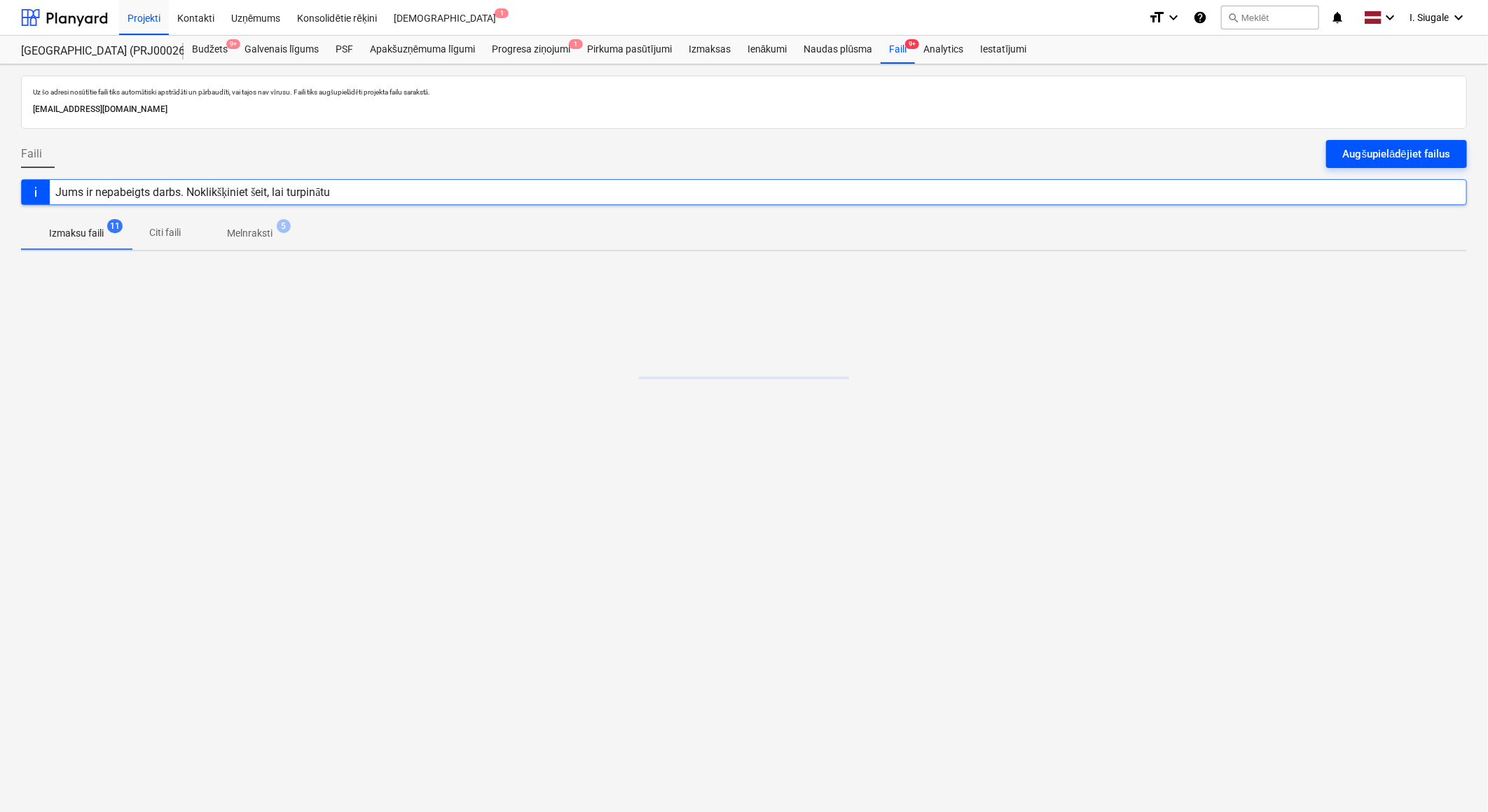
click at [1369, 155] on div "Augšupielādējiet failus" at bounding box center [1396, 154] width 107 height 18
